Goal: Find specific page/section: Find specific page/section

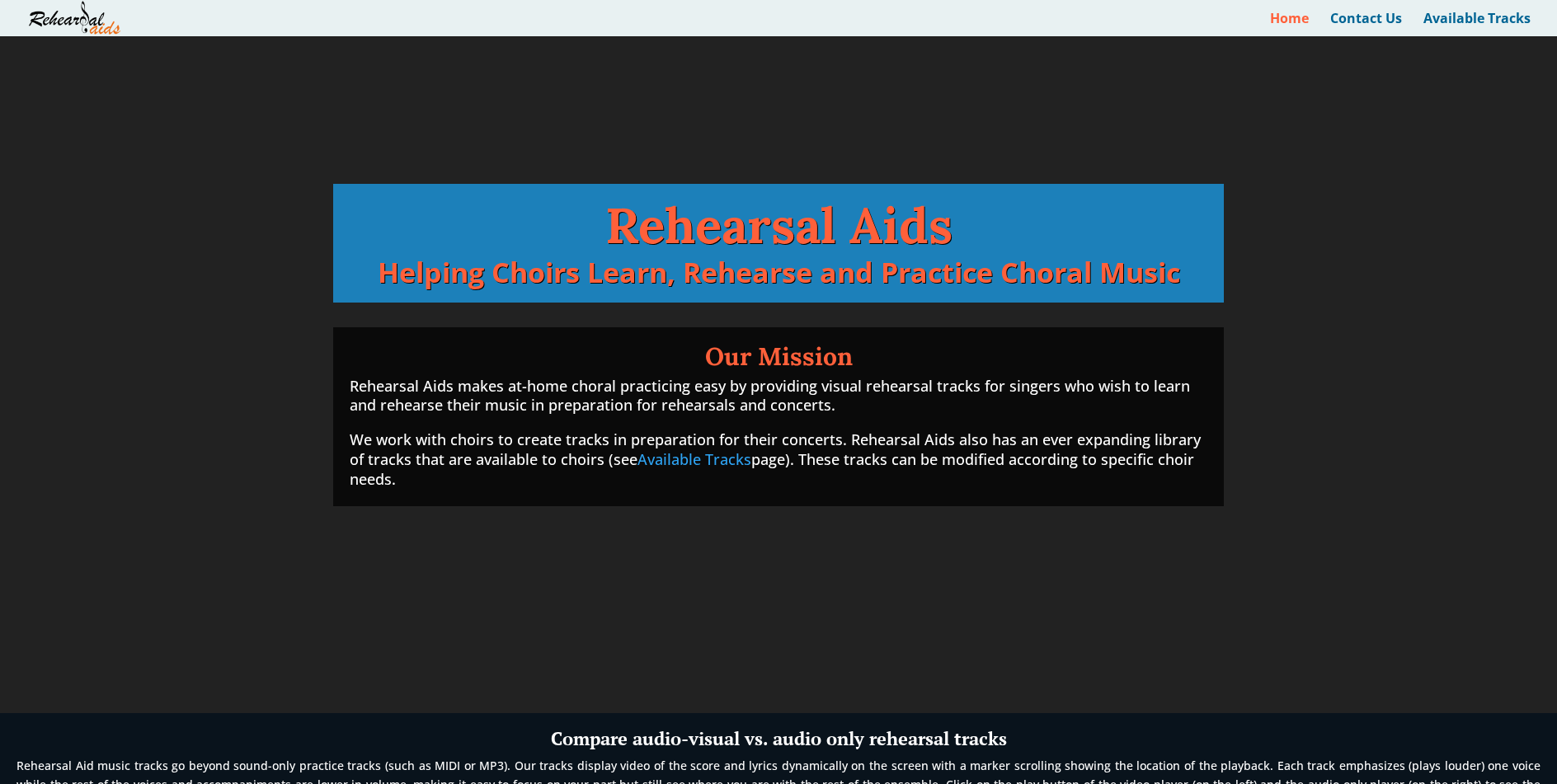
click at [979, 367] on h1 "Our Mission" at bounding box center [778, 360] width 858 height 33
click at [1470, 23] on link "Available Tracks" at bounding box center [1477, 24] width 107 height 24
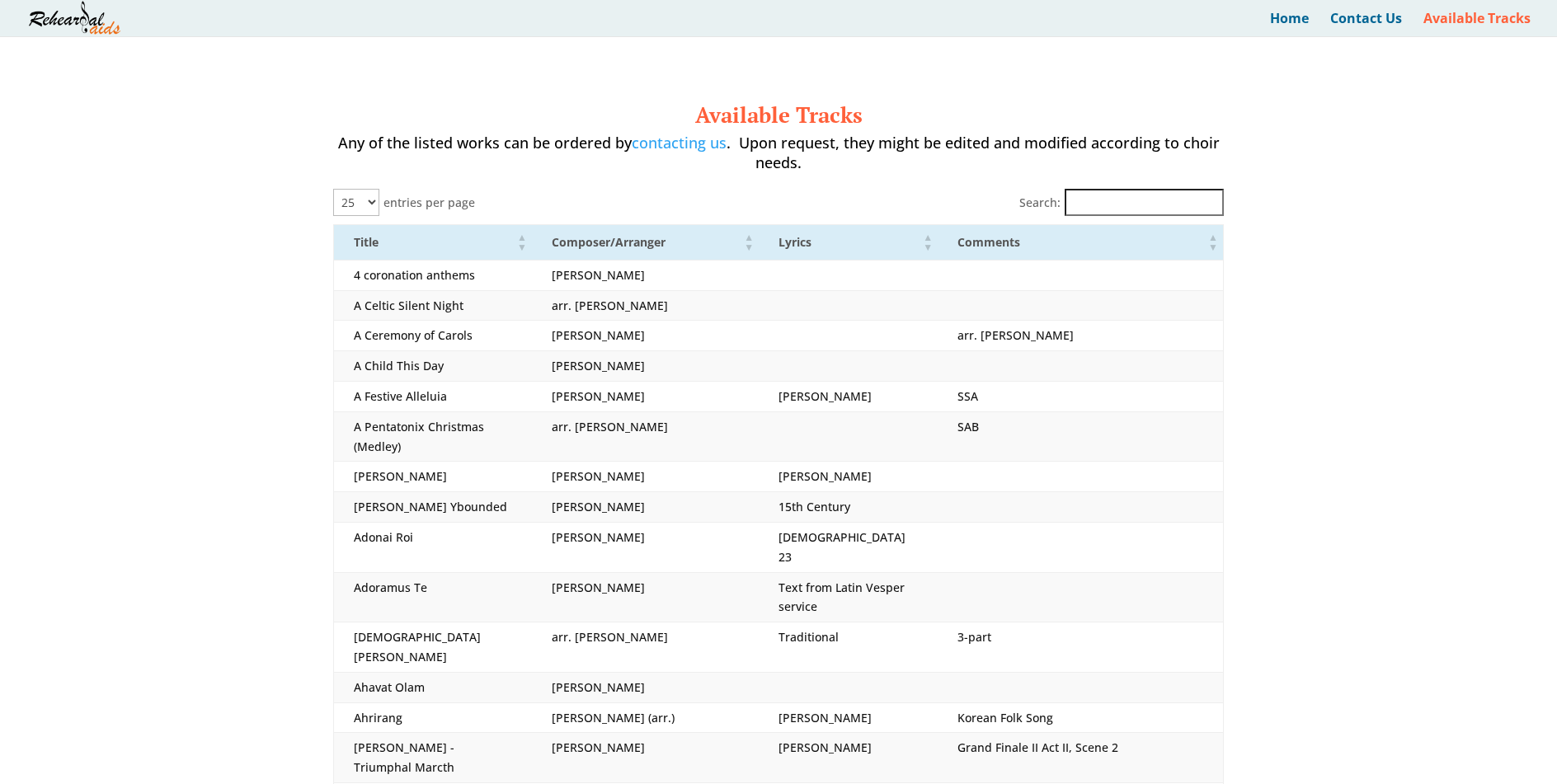
select select "25"
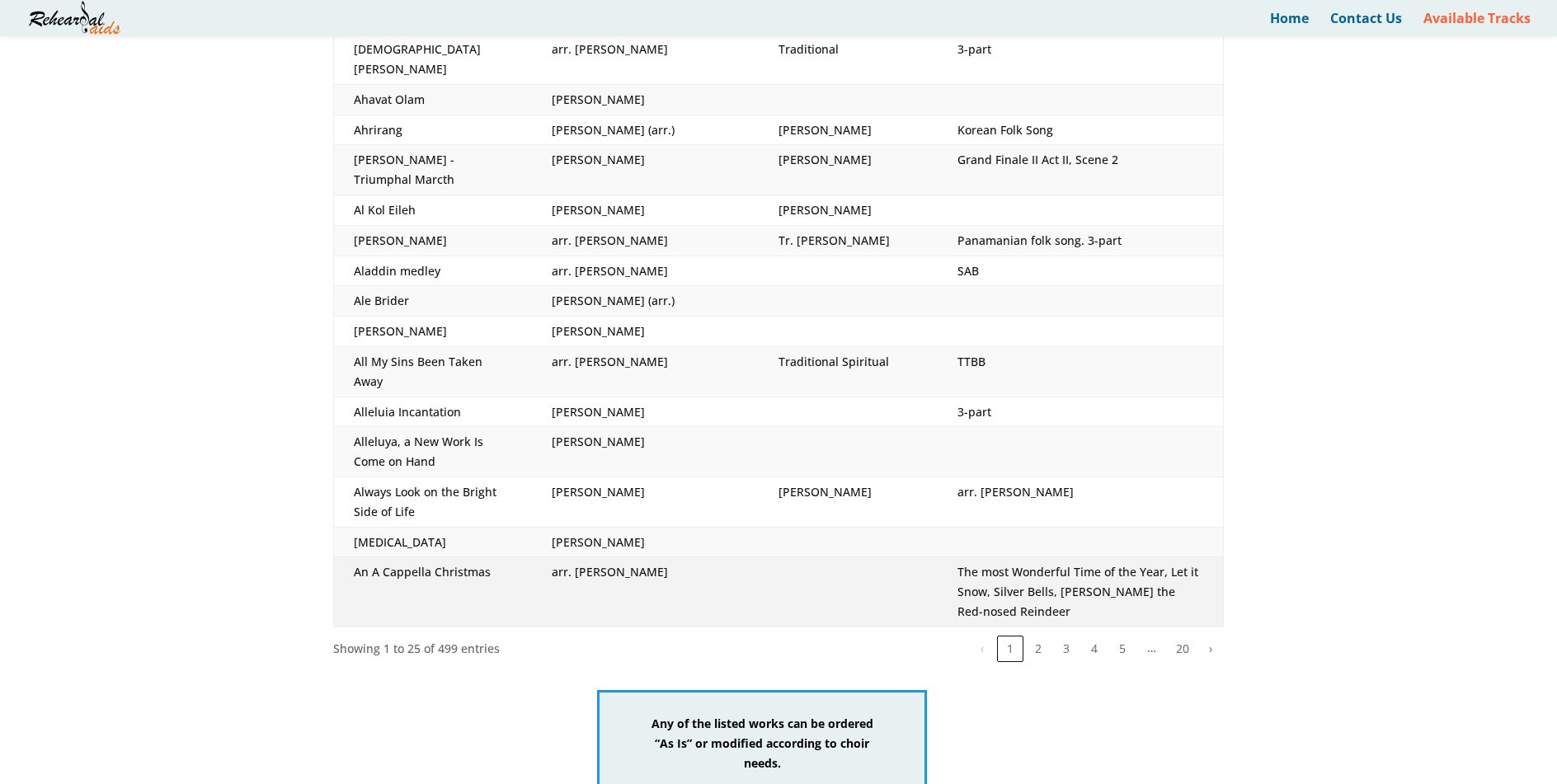
scroll to position [627, 0]
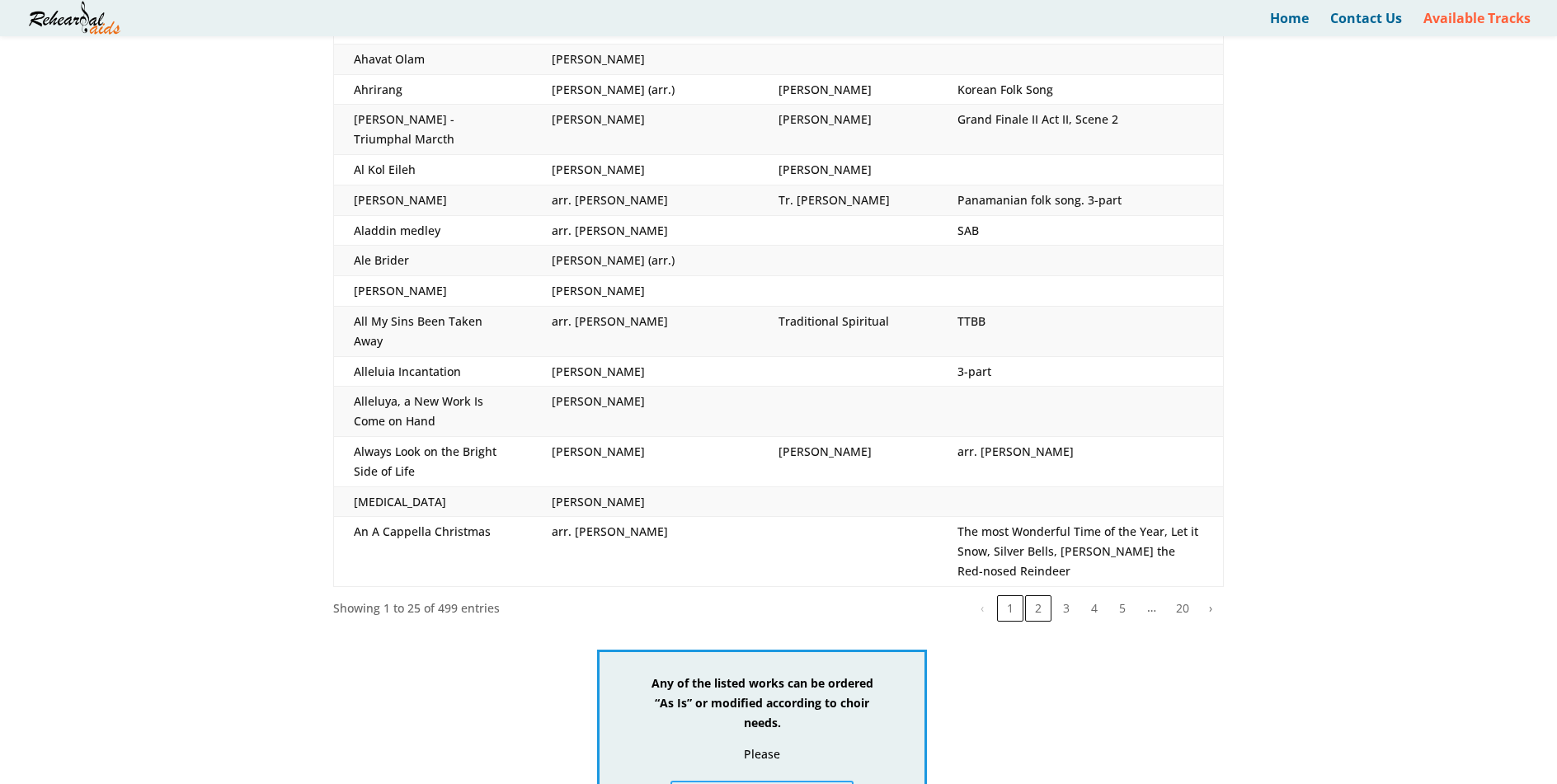
click at [1042, 595] on button "2" at bounding box center [1038, 608] width 27 height 27
